Goal: Book appointment/travel/reservation

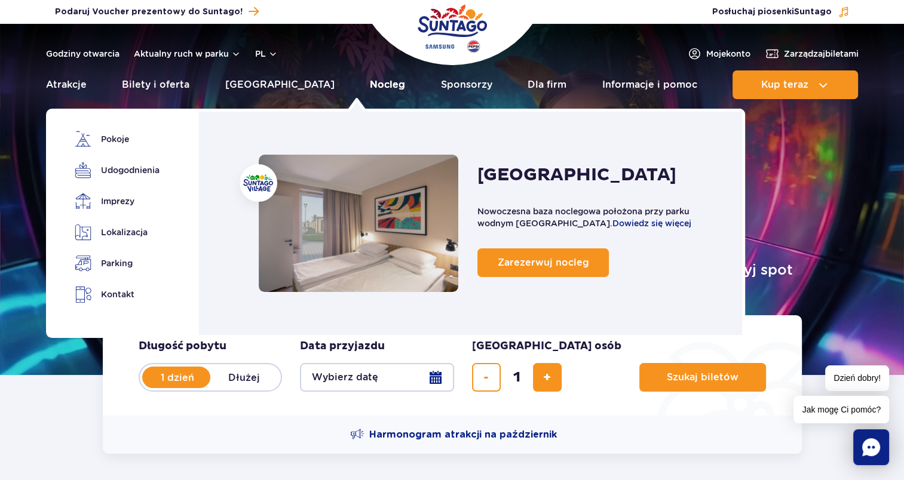
click at [370, 90] on link "Nocleg" at bounding box center [387, 84] width 35 height 29
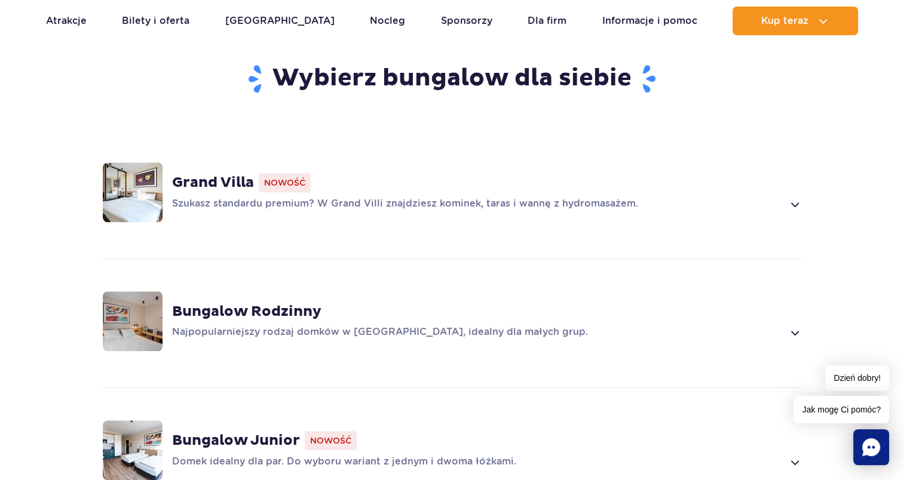
click at [326, 173] on div "Grand Villa Nowość" at bounding box center [487, 182] width 630 height 19
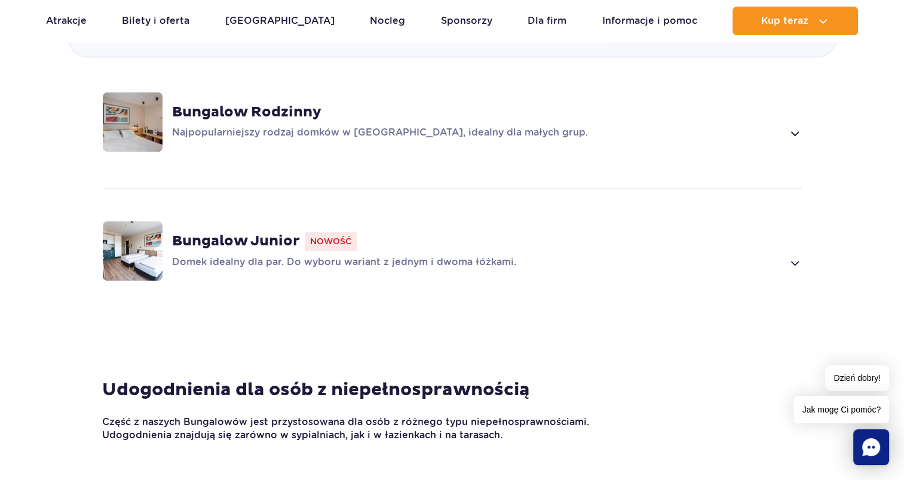
scroll to position [1438, 0]
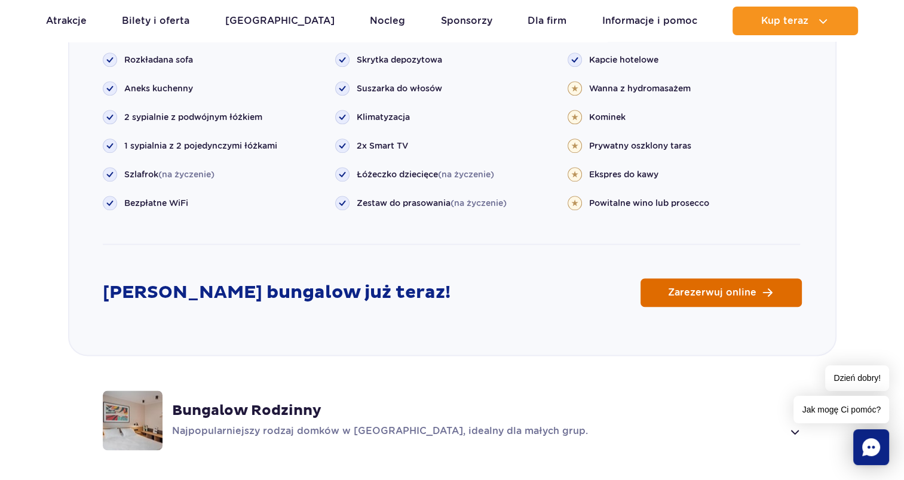
click at [703, 288] on span "Zarezerwuj online" at bounding box center [712, 293] width 88 height 10
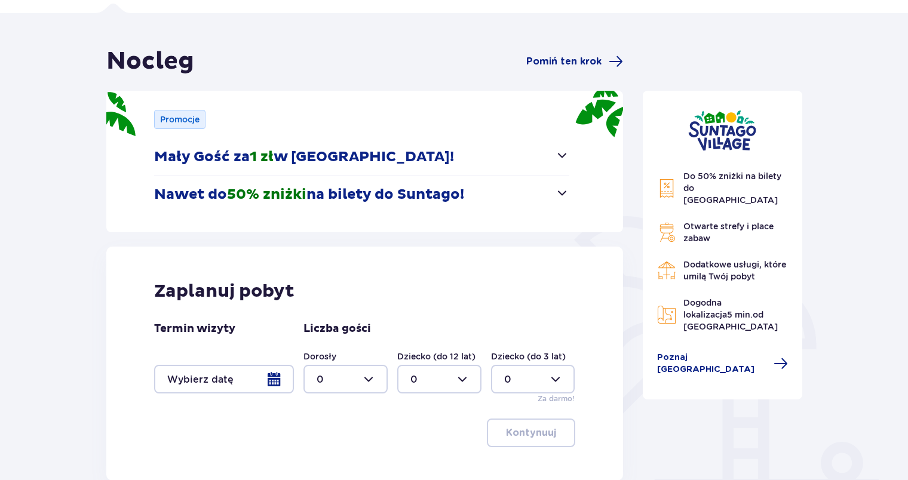
scroll to position [183, 0]
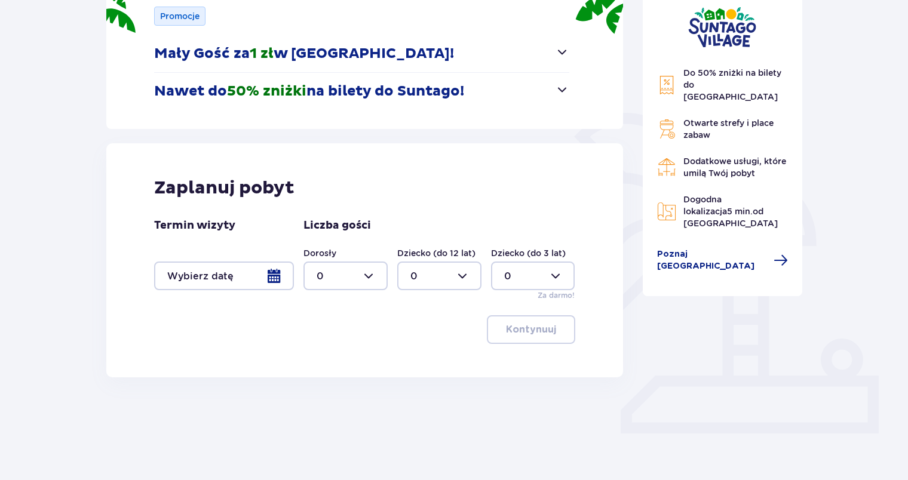
click at [275, 277] on div at bounding box center [224, 276] width 140 height 29
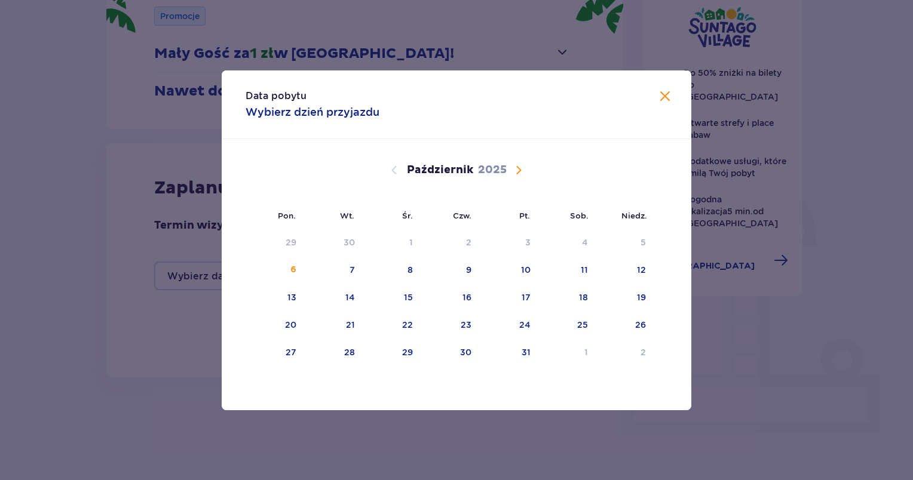
click at [519, 173] on span "Następny miesiąc" at bounding box center [518, 170] width 14 height 14
click at [639, 323] on div "28" at bounding box center [640, 325] width 11 height 12
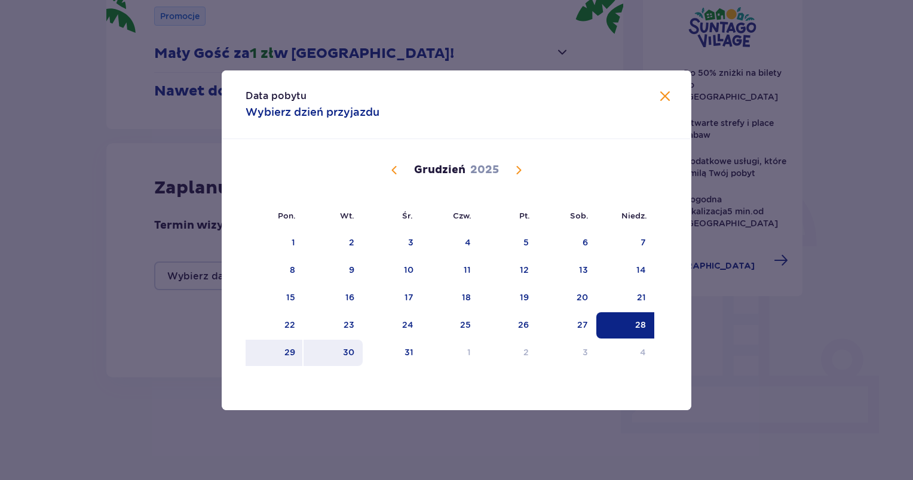
click at [354, 352] on div "30" at bounding box center [348, 352] width 11 height 12
type input "[DATE] - [DATE]"
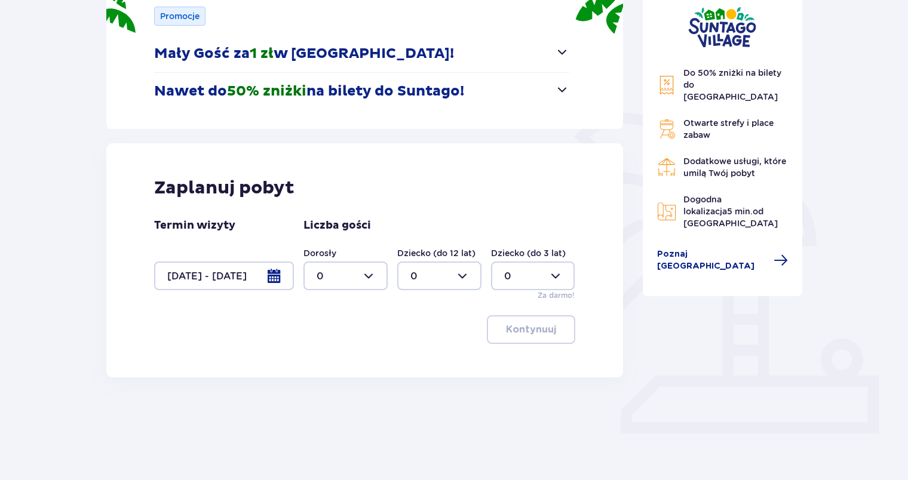
click at [370, 276] on div at bounding box center [345, 276] width 84 height 29
click at [320, 388] on p "3" at bounding box center [320, 387] width 6 height 13
type input "3"
click at [524, 326] on p "Kontynuuj" at bounding box center [531, 329] width 50 height 13
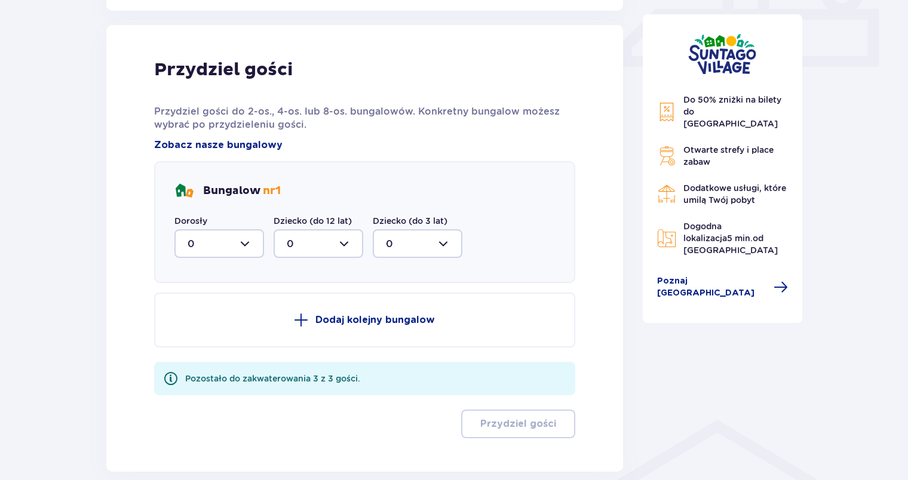
scroll to position [560, 0]
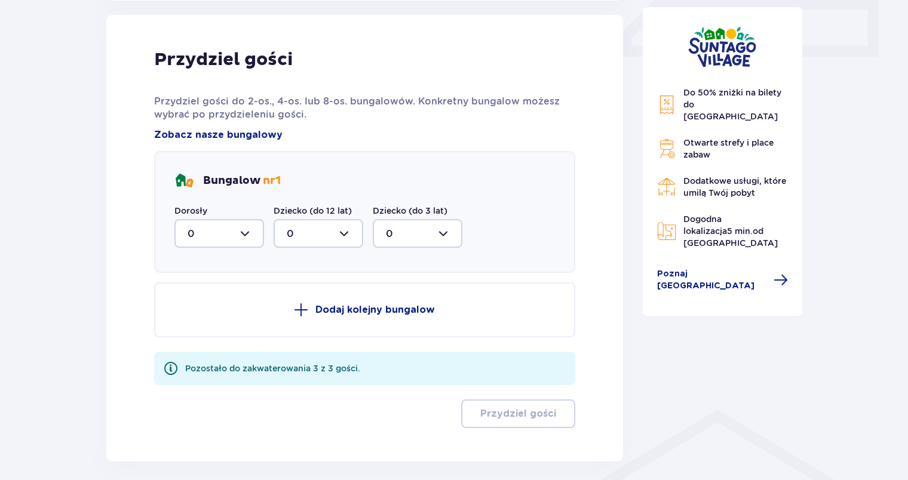
click at [242, 229] on div at bounding box center [219, 233] width 90 height 29
click at [196, 319] on div "2" at bounding box center [219, 320] width 63 height 13
click at [235, 237] on div at bounding box center [219, 233] width 90 height 29
click at [183, 346] on span "3" at bounding box center [219, 345] width 87 height 25
type input "3"
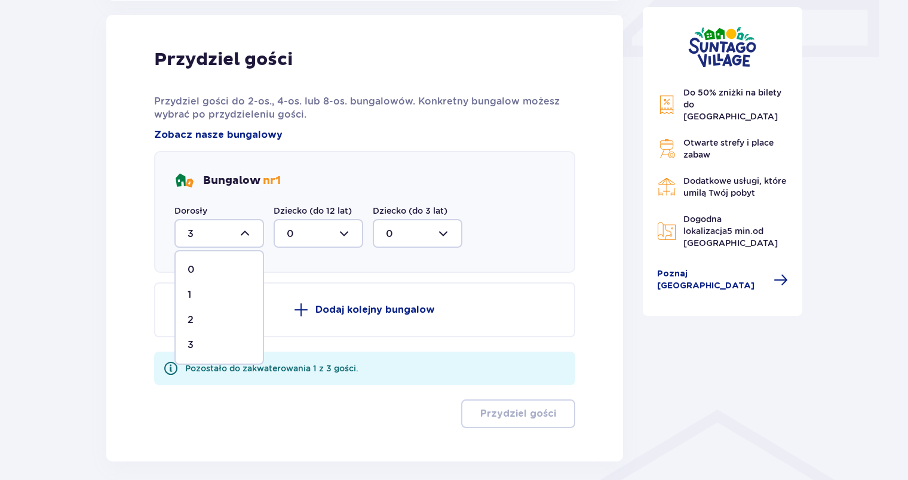
scroll to position [495, 0]
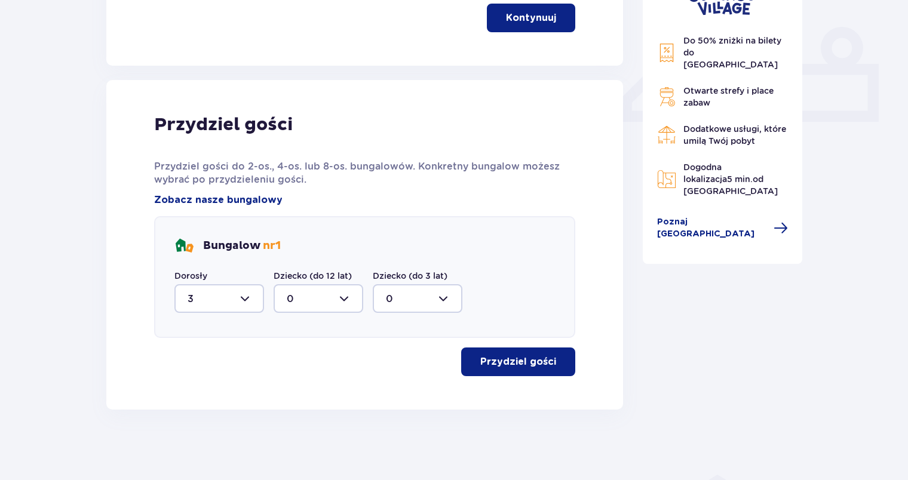
click at [506, 364] on p "Przydziel gości" at bounding box center [518, 361] width 76 height 13
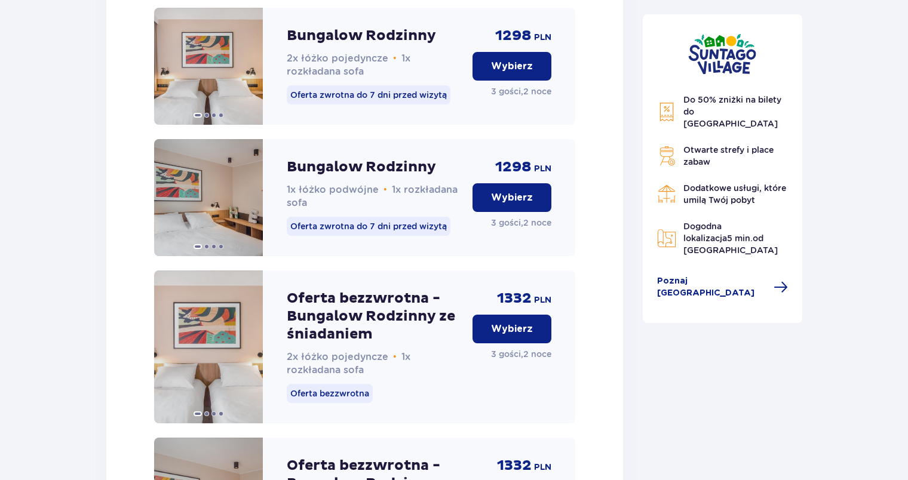
scroll to position [1083, 0]
